Goal: Communication & Community: Ask a question

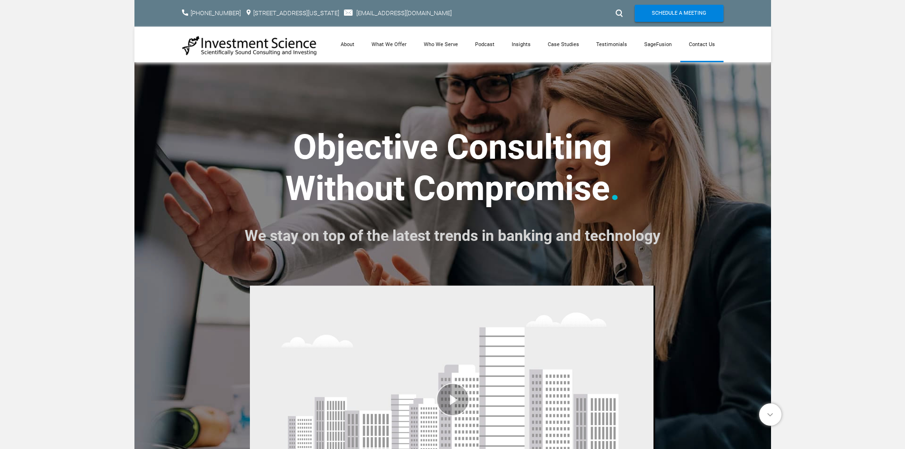
click at [691, 46] on link "Contact Us" at bounding box center [701, 45] width 43 height 36
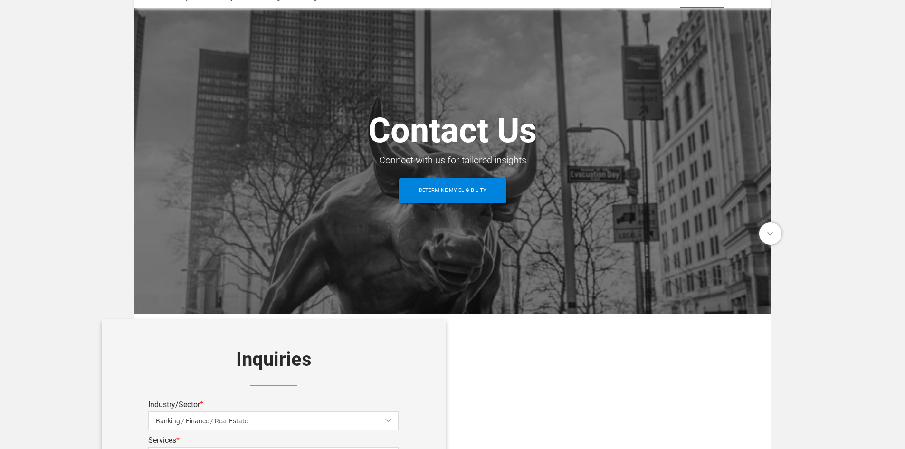
scroll to position [237, 0]
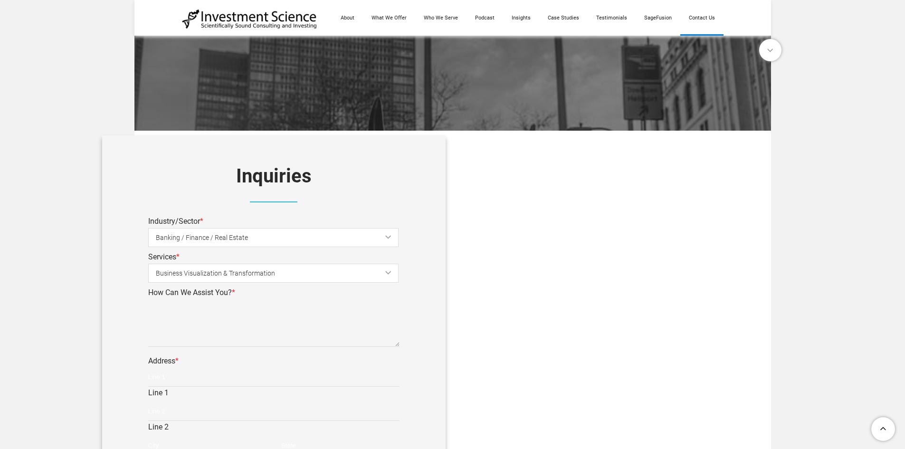
click at [214, 240] on span "Banking / Finance / Real Estate" at bounding box center [281, 237] width 250 height 21
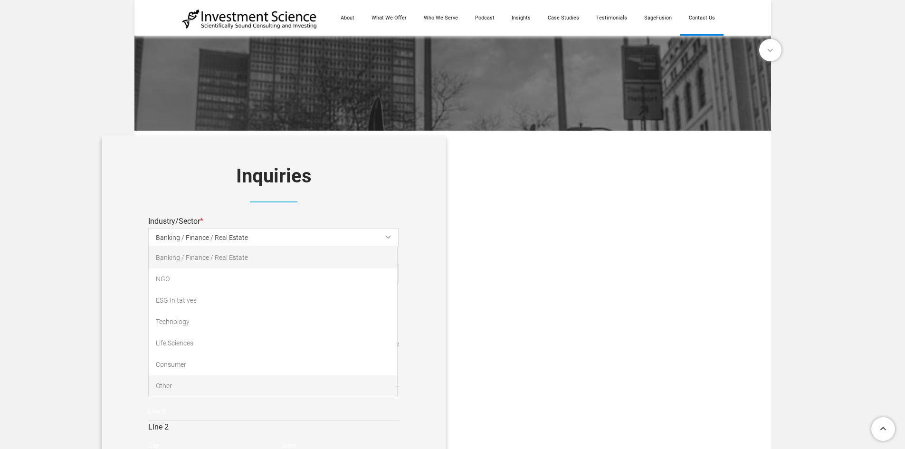
click at [182, 379] on link "Other" at bounding box center [273, 385] width 248 height 21
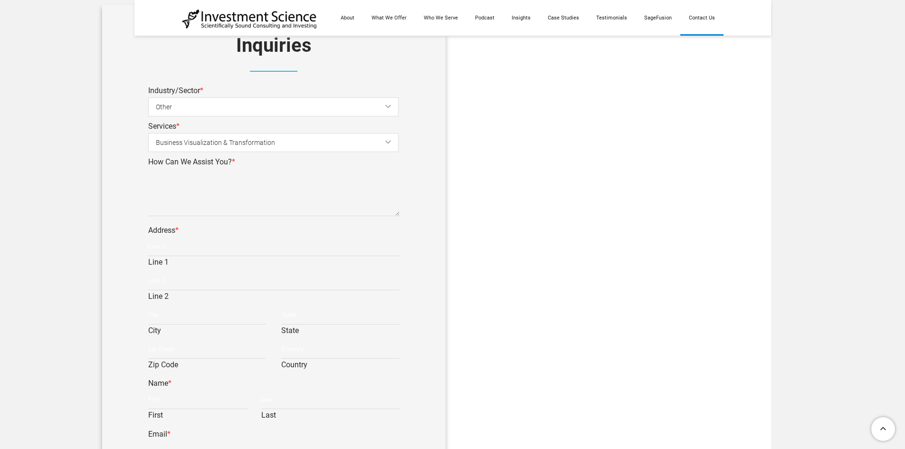
scroll to position [380, 0]
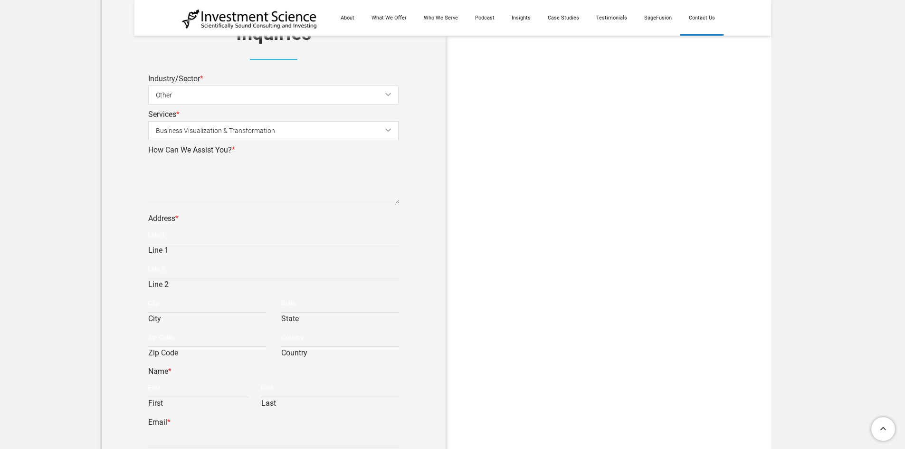
click at [255, 125] on span "Business Visualization & Transformation" at bounding box center [281, 130] width 250 height 21
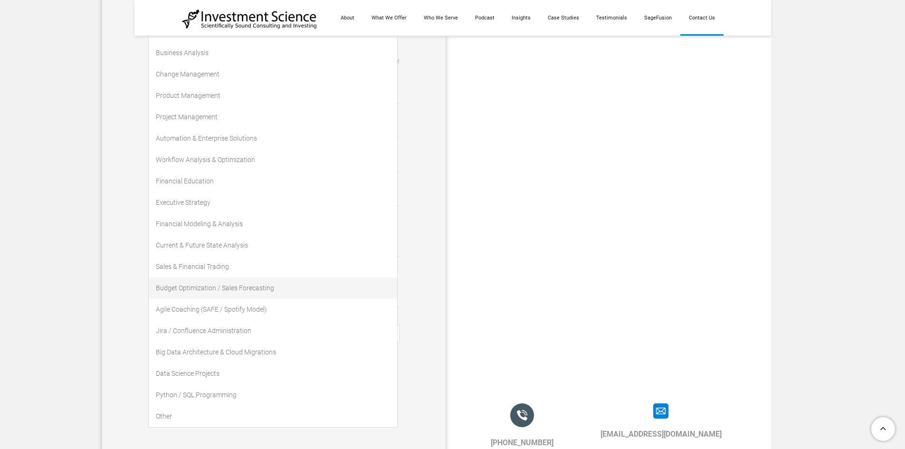
scroll to position [522, 0]
click at [194, 413] on link "Other" at bounding box center [273, 414] width 248 height 21
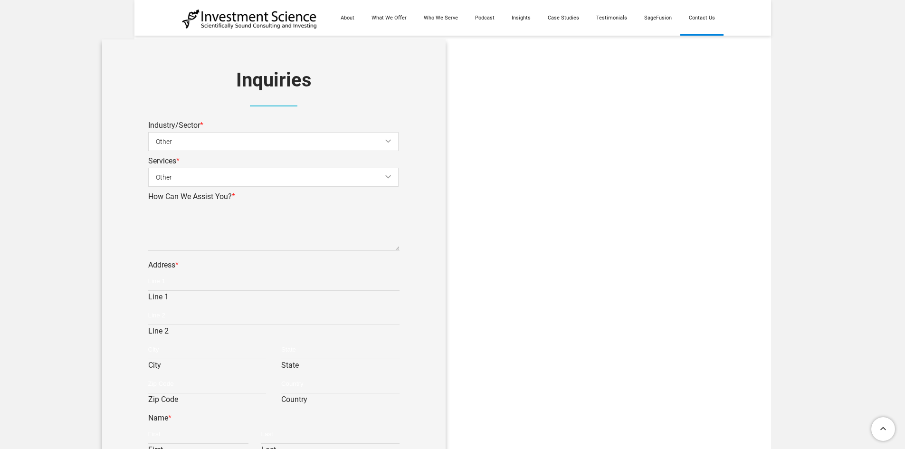
scroll to position [332, 0]
click at [208, 266] on div "Address * Line 1 Line 2 City State Zip Code Country" at bounding box center [273, 299] width 251 height 82
click at [198, 273] on input "Line 1" at bounding box center [273, 282] width 251 height 19
click at [199, 243] on textarea "How Can We Assist You? *" at bounding box center [273, 227] width 251 height 47
click at [201, 233] on textarea "How Can We Assist You? *" at bounding box center [273, 227] width 251 height 47
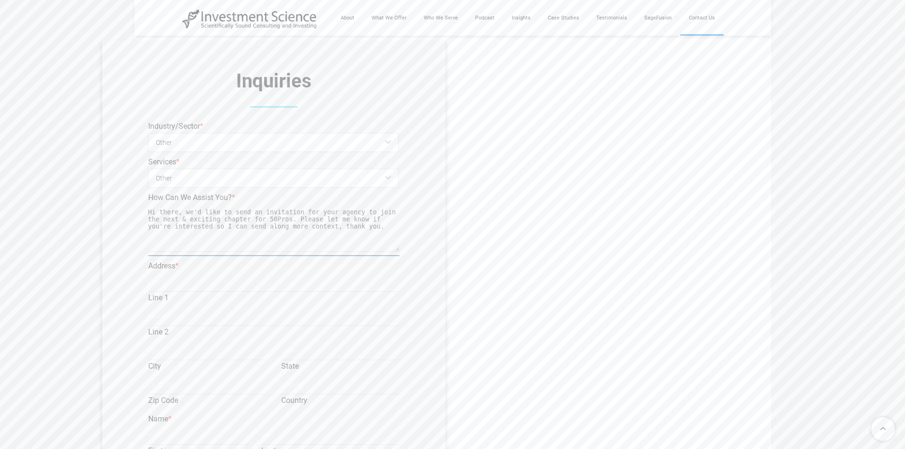
type textarea "Hi there, we'd like to send an invitation for your agency to join the next & ex…"
click at [186, 287] on input "Line 1" at bounding box center [273, 282] width 251 height 19
type input "[STREET_ADDRESS][US_STATE]"
type input "[US_STATE][GEOGRAPHIC_DATA]"
type input "[US_STATE]"
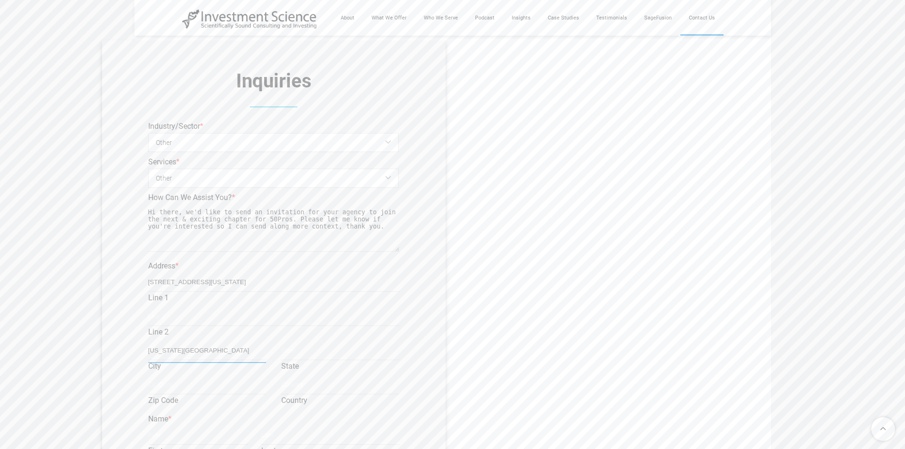
type input "10016"
type input "[GEOGRAPHIC_DATA]"
type input "[PERSON_NAME]"
type input "[EMAIL_ADDRESS][DOMAIN_NAME]"
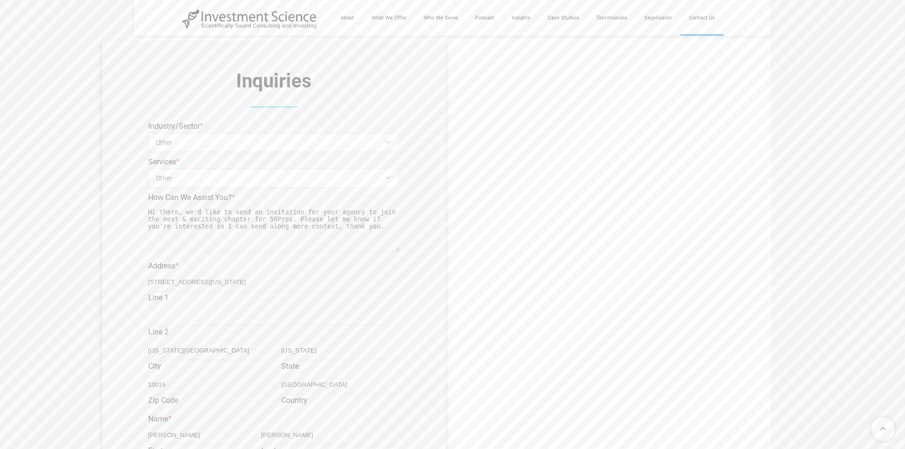
type input "2013835115"
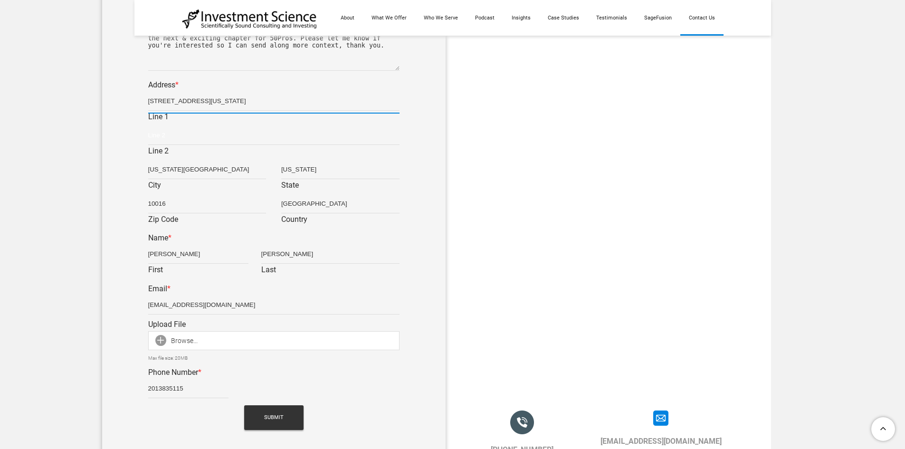
scroll to position [522, 0]
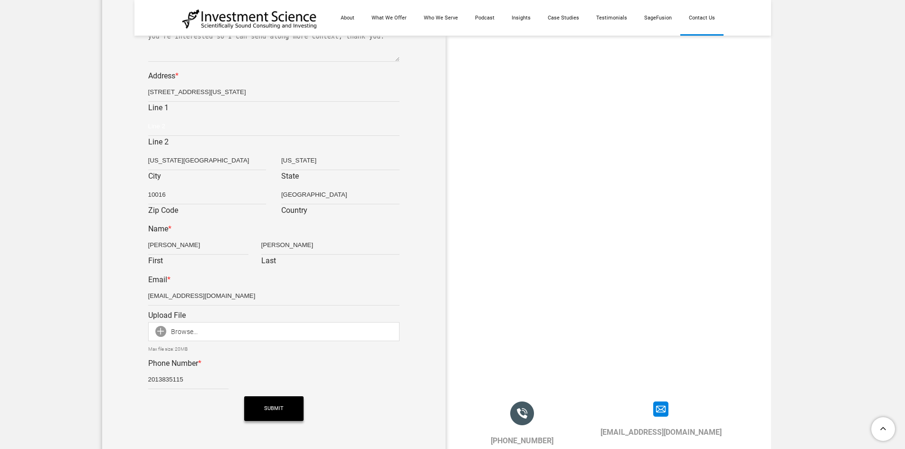
click at [276, 405] on span "Submit" at bounding box center [273, 408] width 19 height 25
